Goal: Browse casually

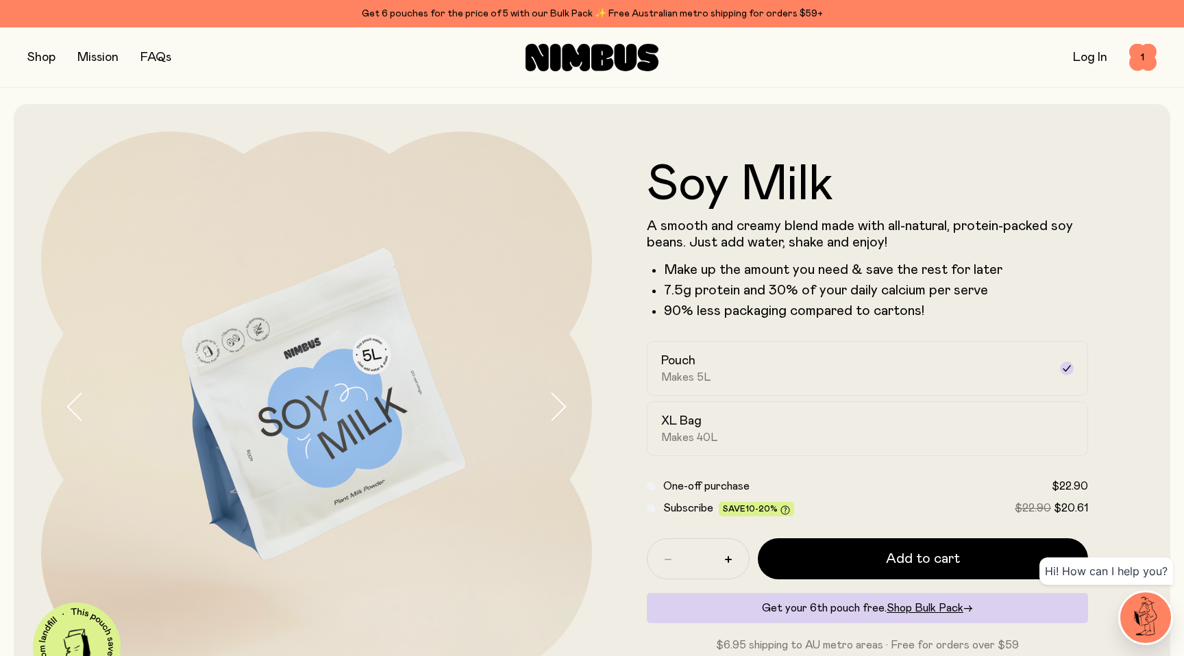
click at [1144, 606] on img at bounding box center [1145, 618] width 51 height 51
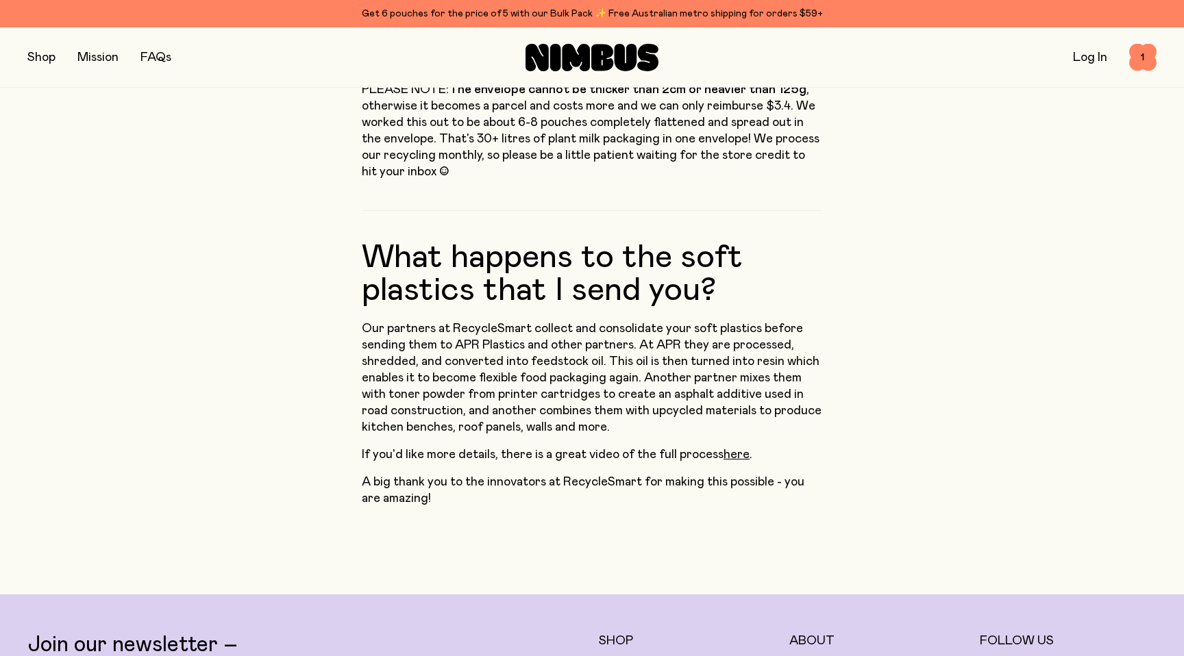
scroll to position [915, 0]
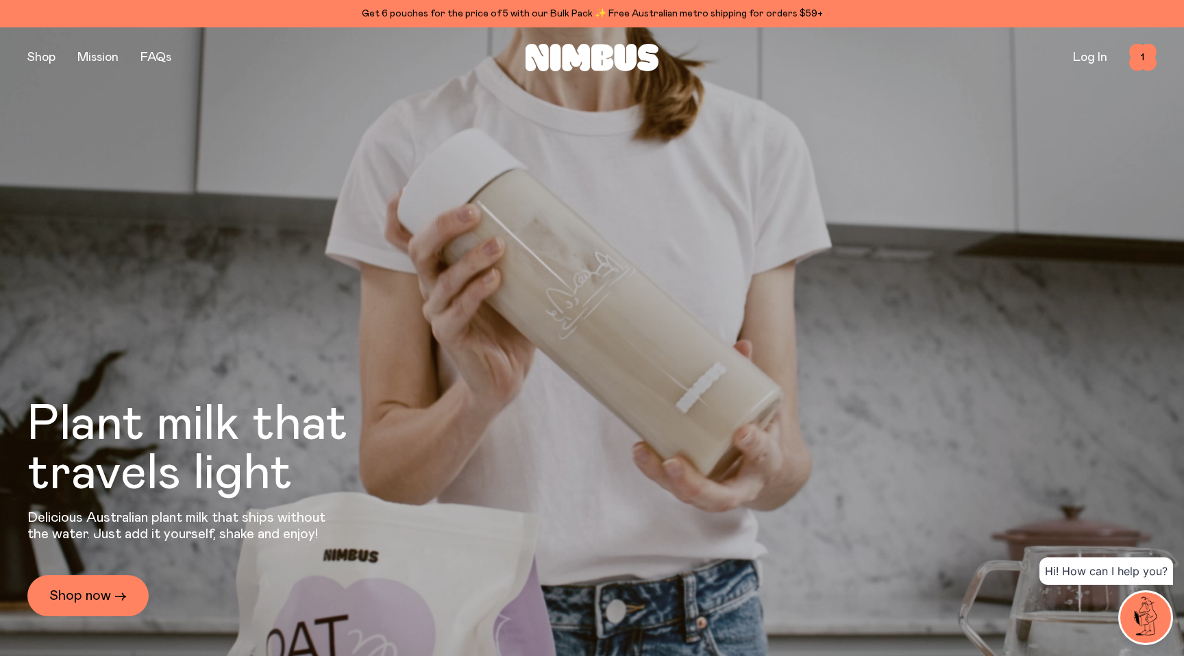
click at [1150, 617] on img at bounding box center [1145, 618] width 51 height 51
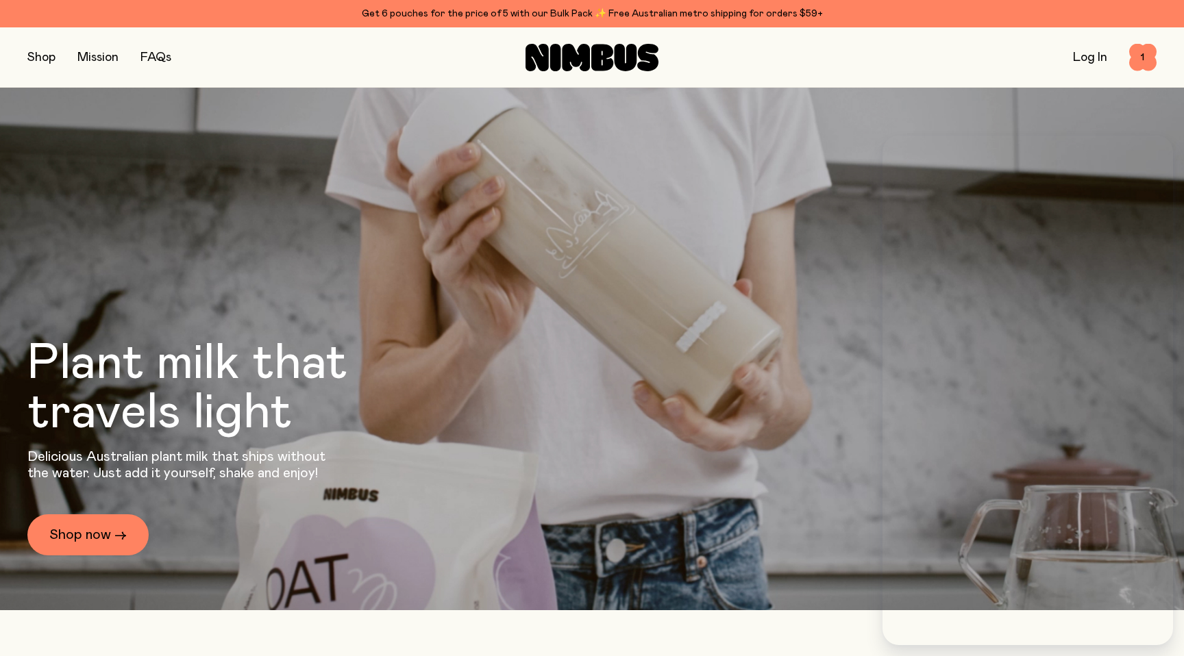
scroll to position [64, 0]
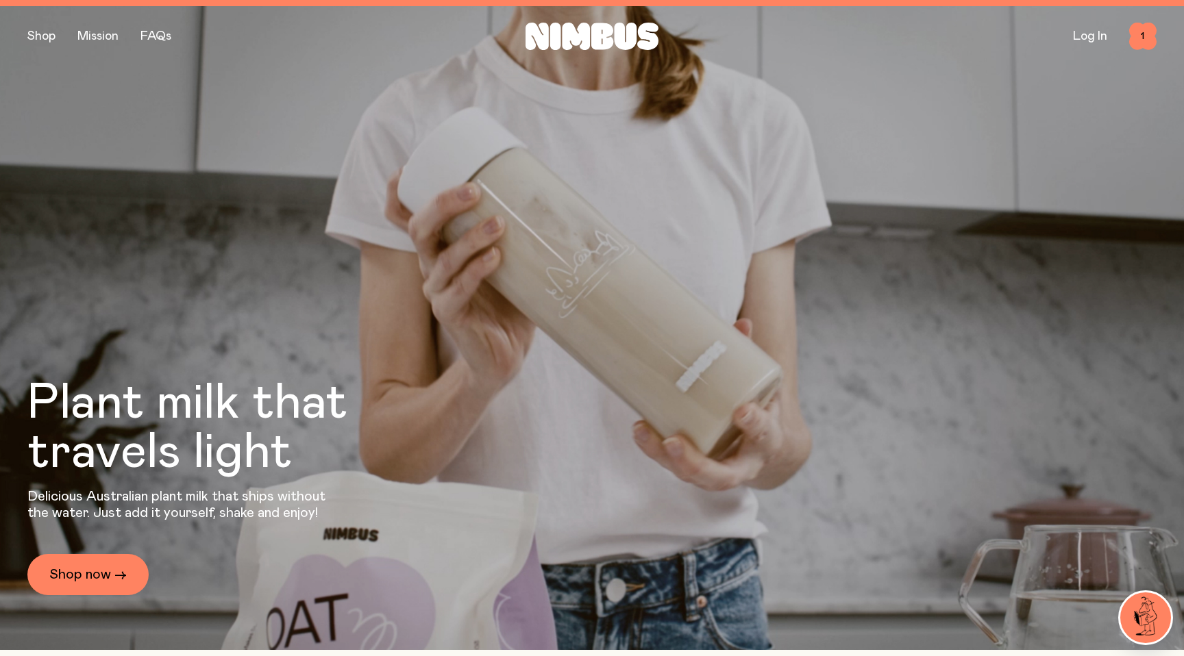
click at [1135, 614] on img at bounding box center [1145, 618] width 51 height 51
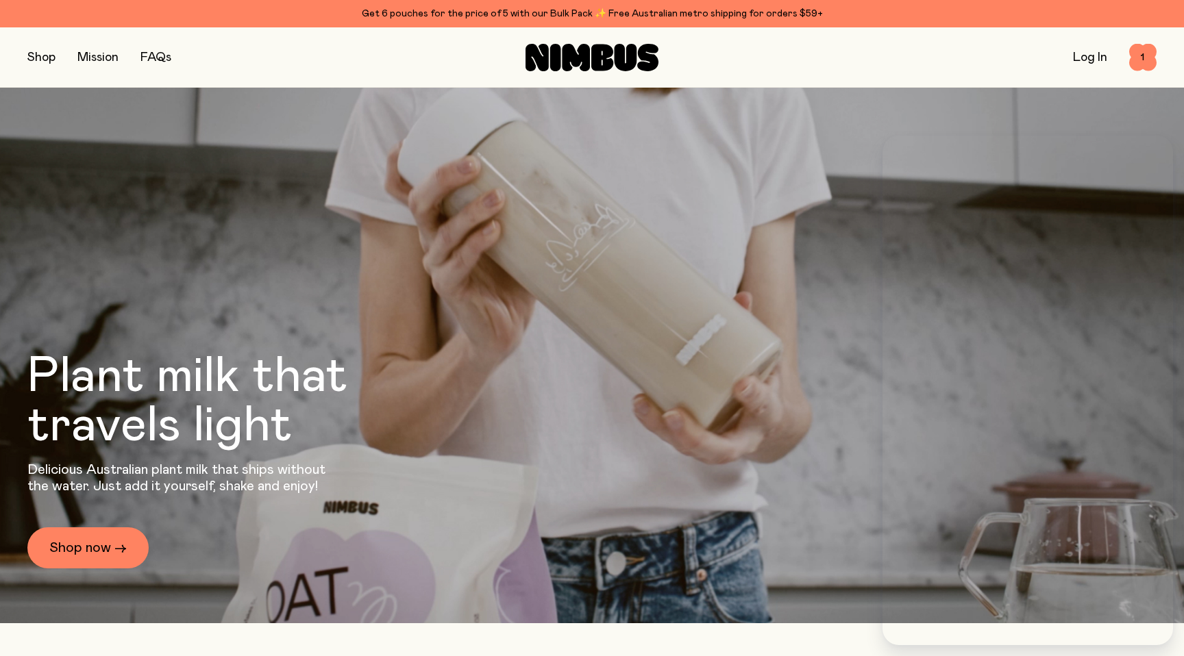
scroll to position [49, 0]
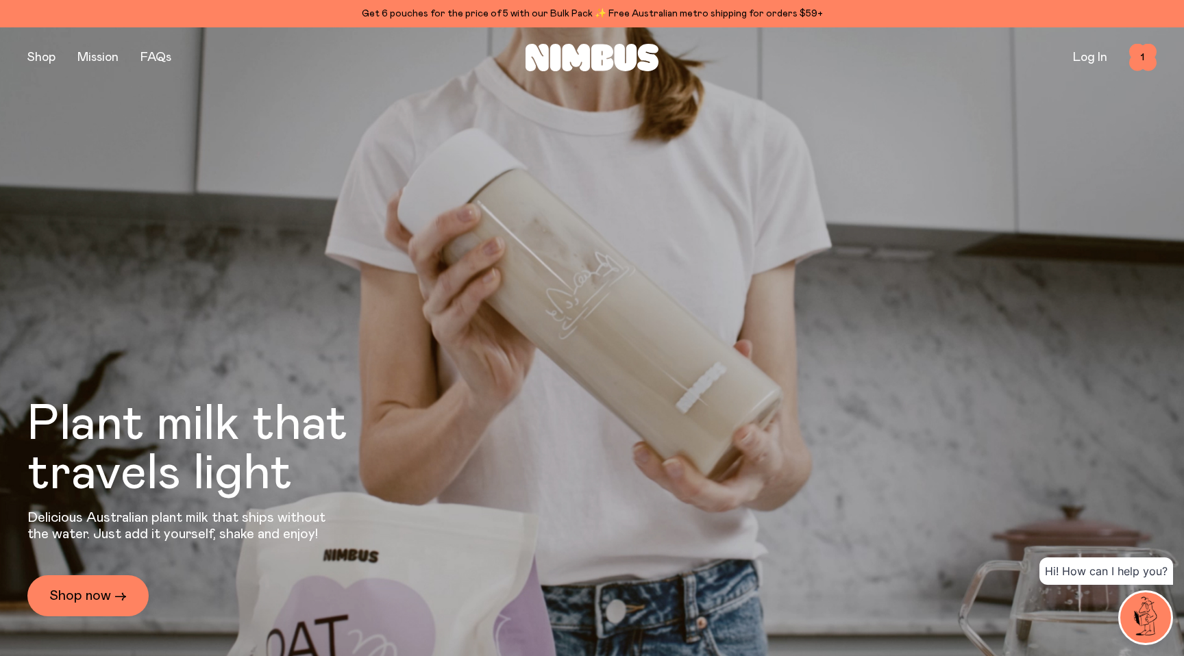
click at [1147, 609] on img at bounding box center [1145, 618] width 51 height 51
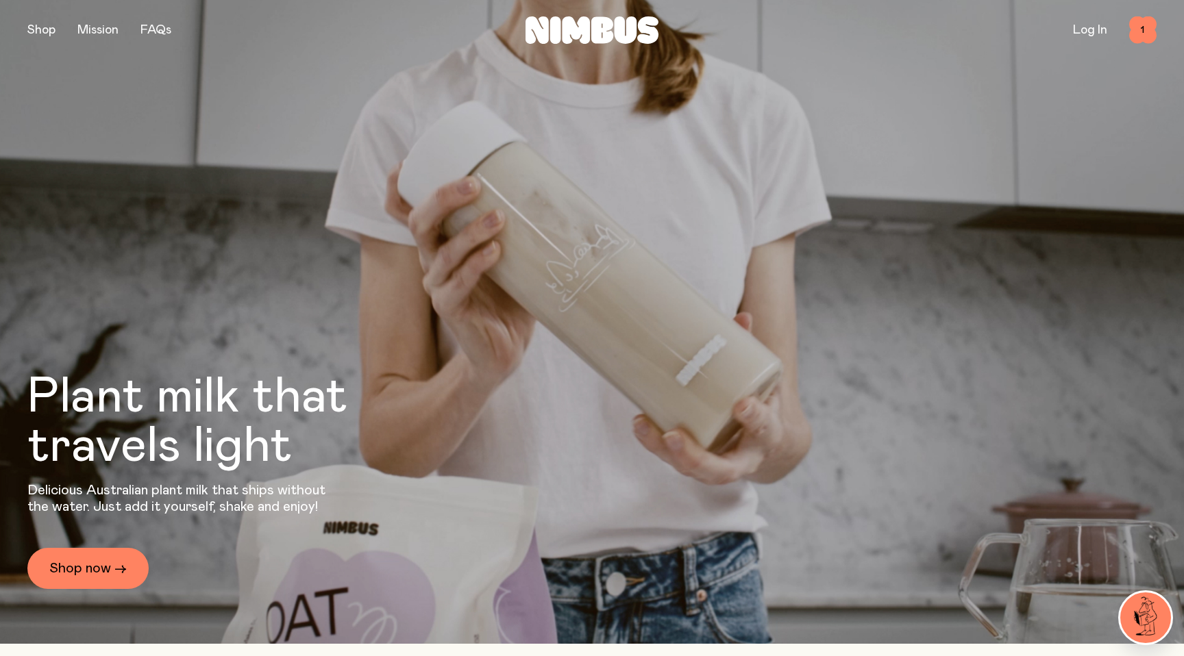
click at [1143, 610] on img at bounding box center [1145, 618] width 51 height 51
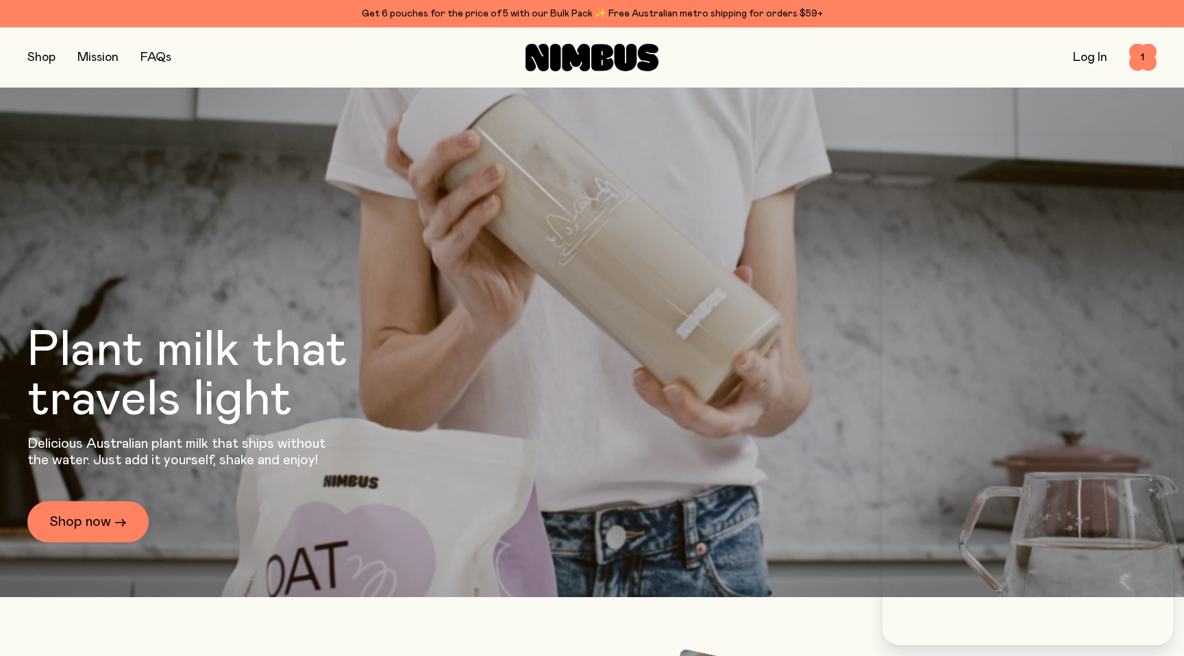
scroll to position [87, 0]
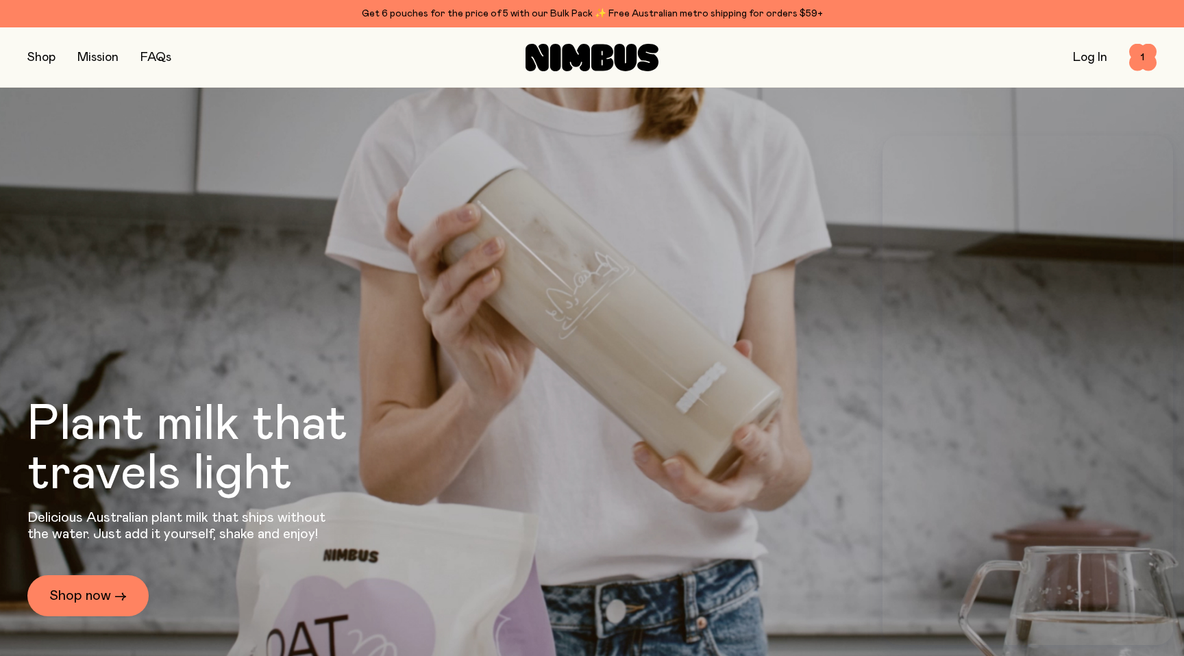
scroll to position [87, 0]
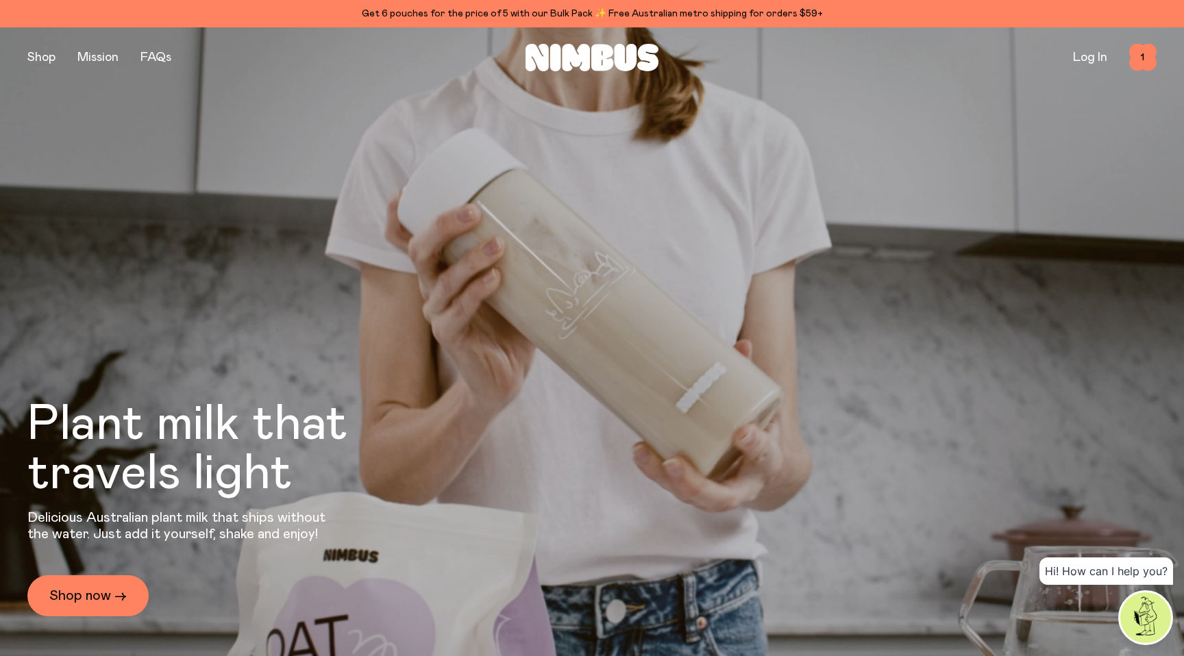
click at [1148, 625] on img at bounding box center [1145, 618] width 51 height 51
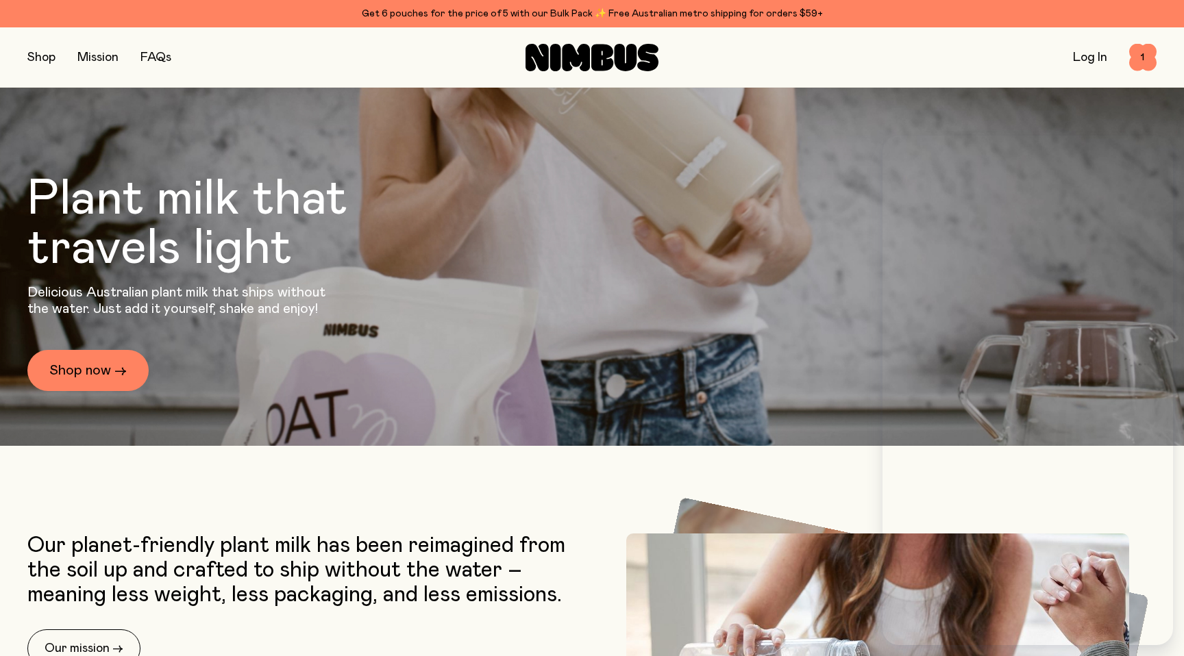
scroll to position [230, 0]
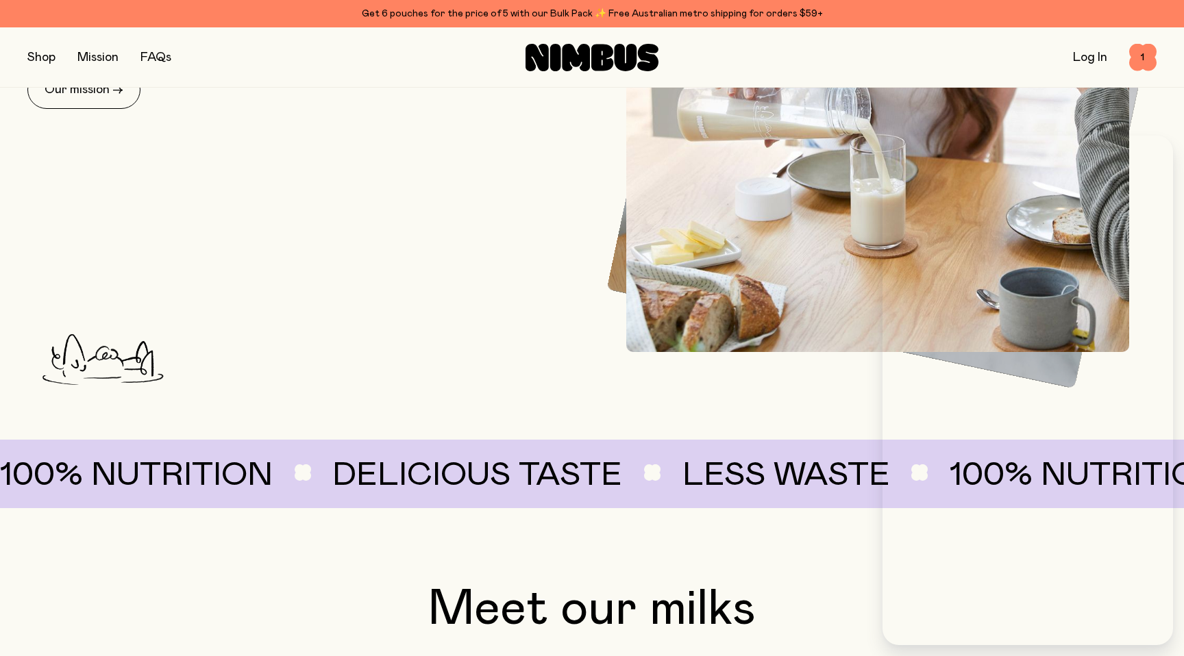
scroll to position [785, 0]
